Goal: Find specific page/section: Find specific page/section

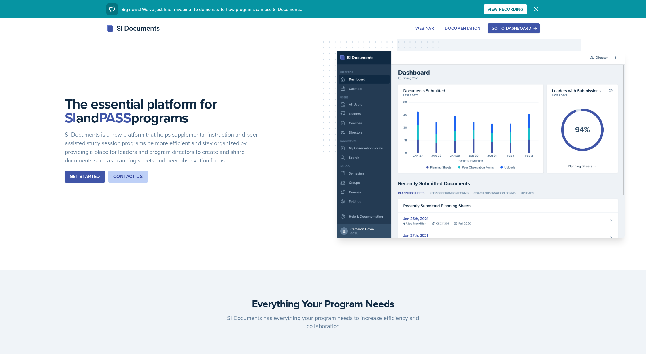
click at [504, 29] on div "Go to Dashboard" at bounding box center [513, 28] width 44 height 5
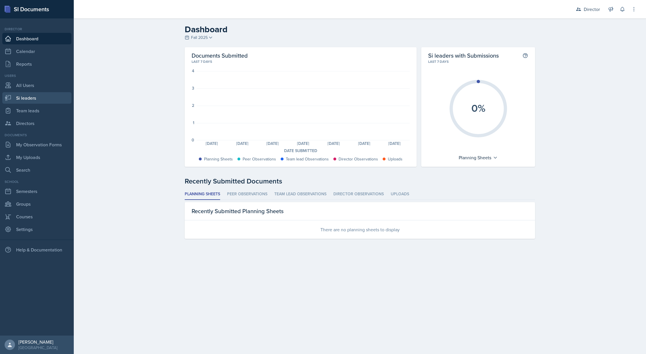
click at [30, 94] on link "Si leaders" at bounding box center [36, 98] width 69 height 12
select select "2bed604d-1099-4043-b1bc-2365e8740244"
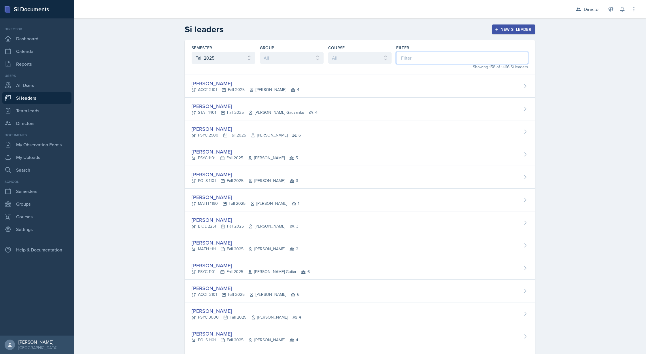
click at [434, 59] on input at bounding box center [462, 58] width 132 height 12
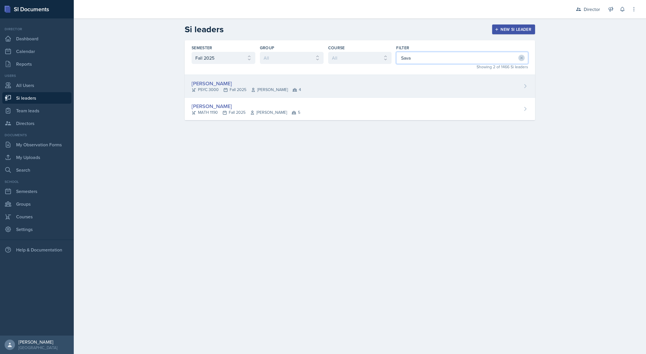
type input "Sava"
click at [334, 88] on div "[PERSON_NAME] PSYC 3000 Fall 2025 [PERSON_NAME] 4" at bounding box center [360, 86] width 350 height 23
